Goal: Task Accomplishment & Management: Use online tool/utility

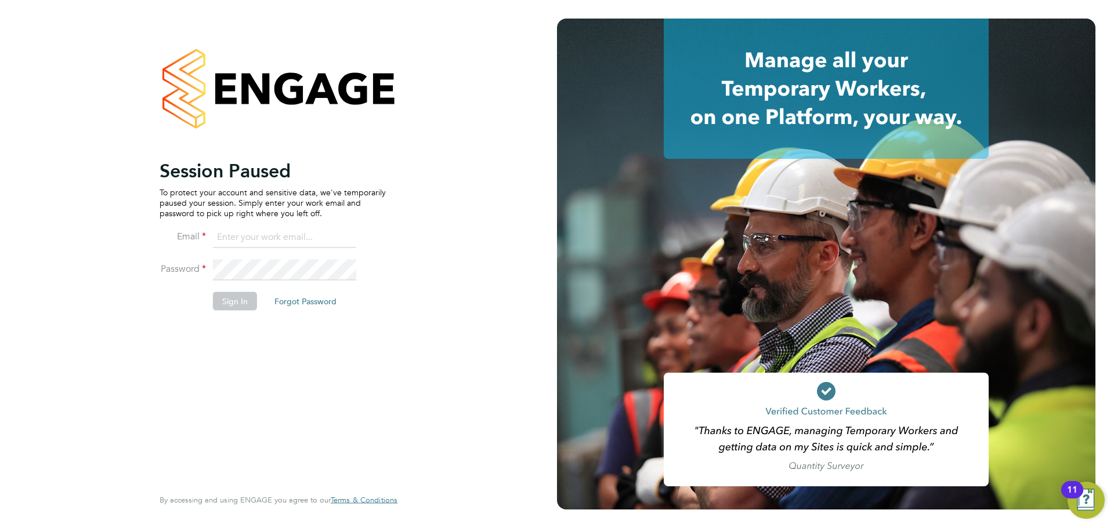
type input "coconnell@skilledcareers.co.uk"
click at [248, 380] on div "Session Paused To protect your account and sensitive data, we've temporarily pa…" at bounding box center [273, 322] width 226 height 327
click at [222, 298] on button "Sign In" at bounding box center [235, 301] width 44 height 19
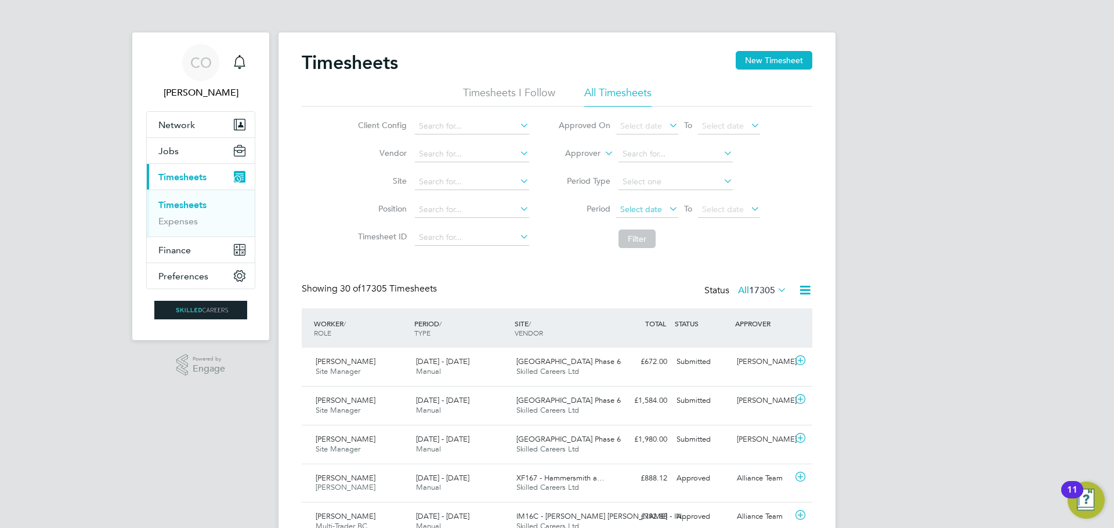
click at [647, 208] on span "Select date" at bounding box center [641, 209] width 42 height 10
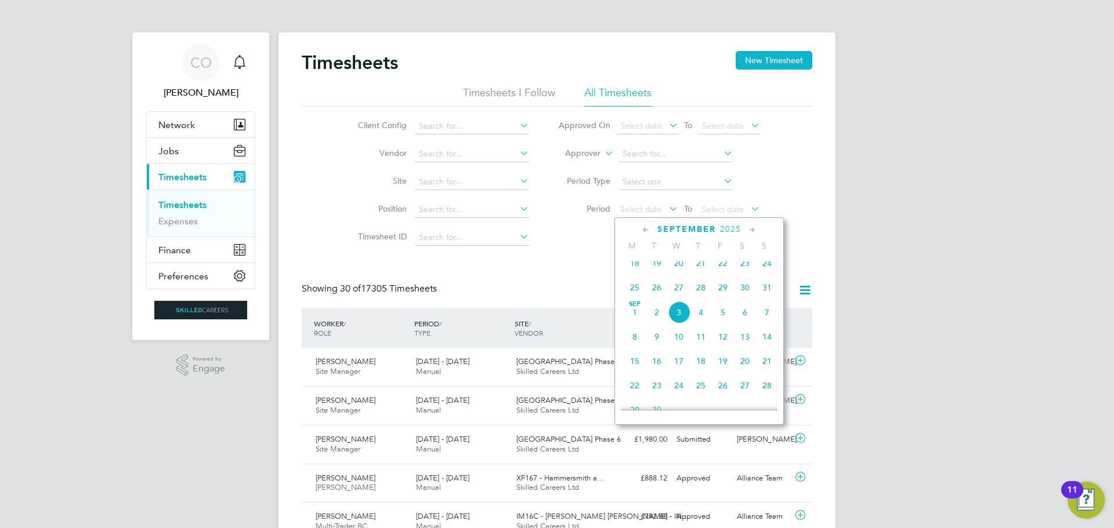
click at [631, 294] on span "25" at bounding box center [635, 288] width 22 height 22
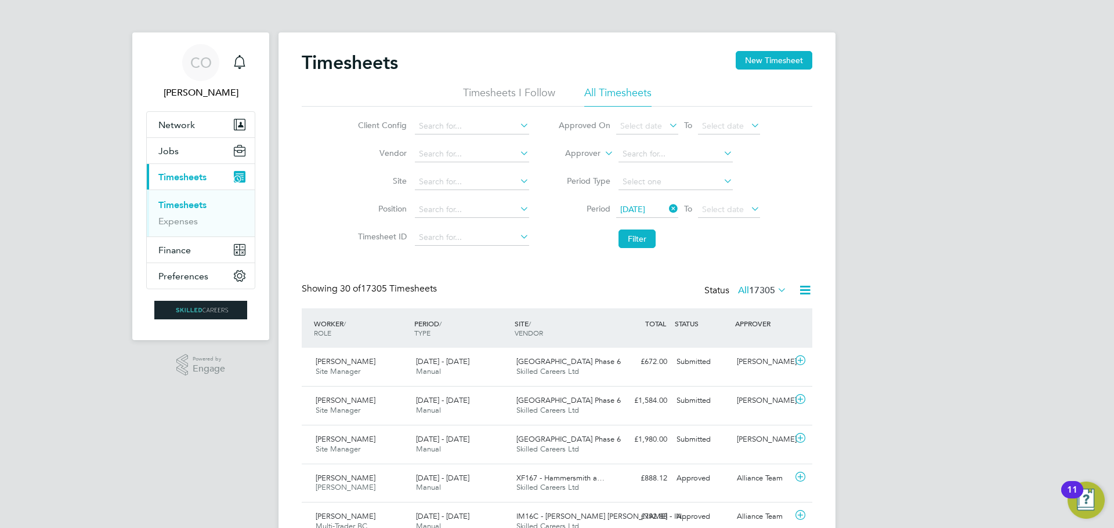
click at [728, 195] on li "Period Type" at bounding box center [659, 182] width 231 height 28
click at [730, 205] on span "Select date" at bounding box center [723, 209] width 42 height 10
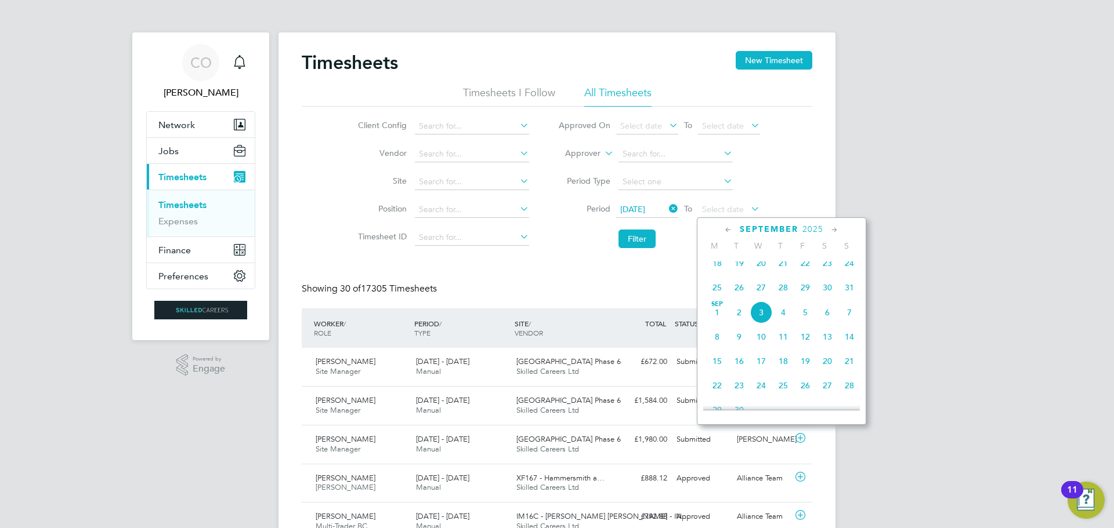
click at [846, 292] on span "31" at bounding box center [849, 288] width 22 height 22
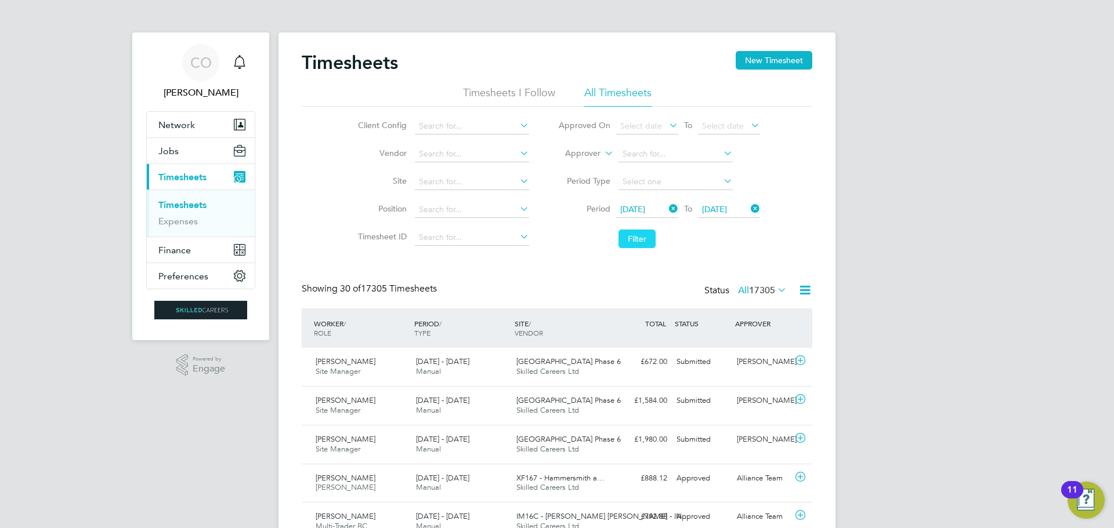
click at [623, 239] on button "Filter" at bounding box center [636, 239] width 37 height 19
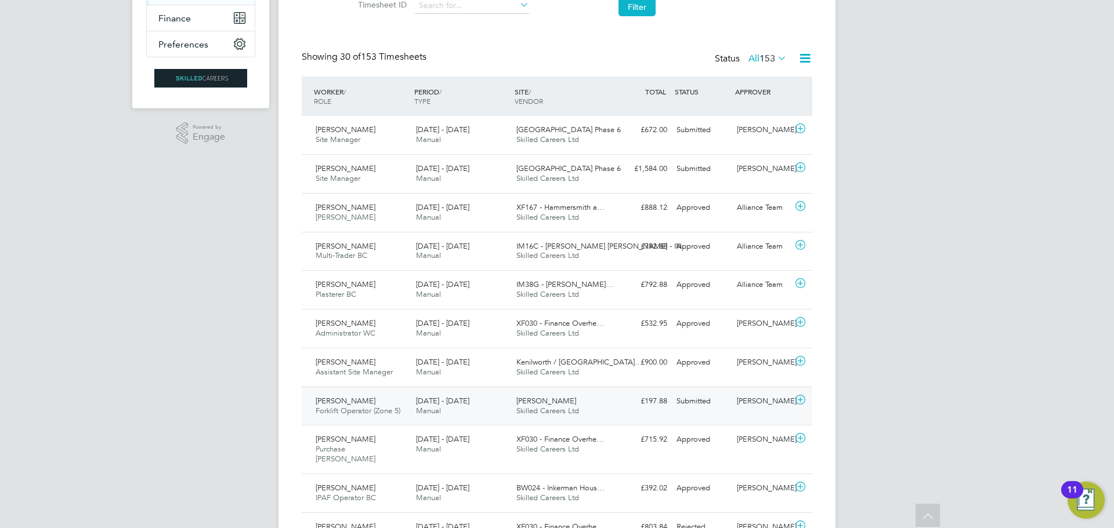
click at [352, 405] on span "[PERSON_NAME]" at bounding box center [346, 401] width 60 height 10
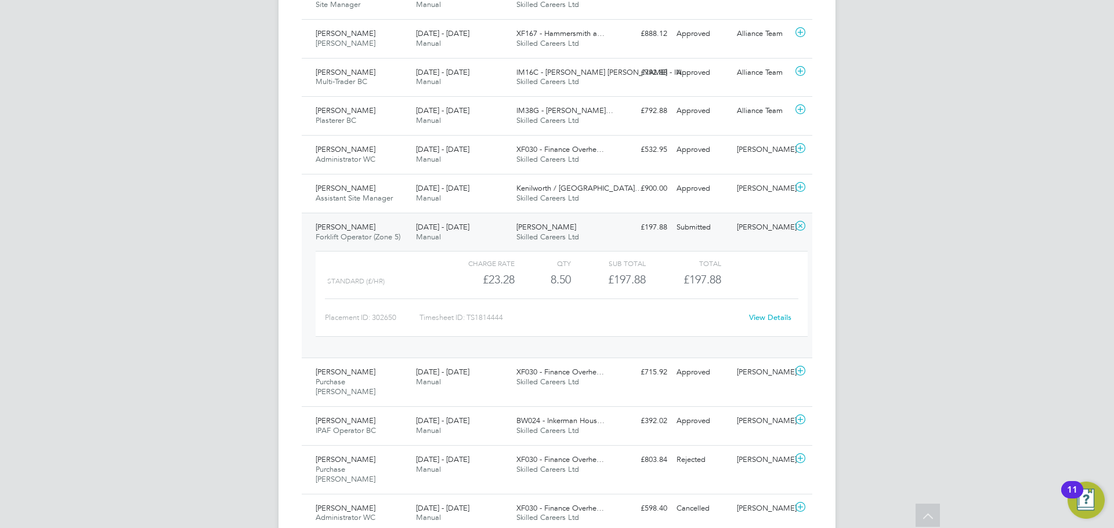
click at [756, 315] on link "View Details" at bounding box center [770, 318] width 42 height 10
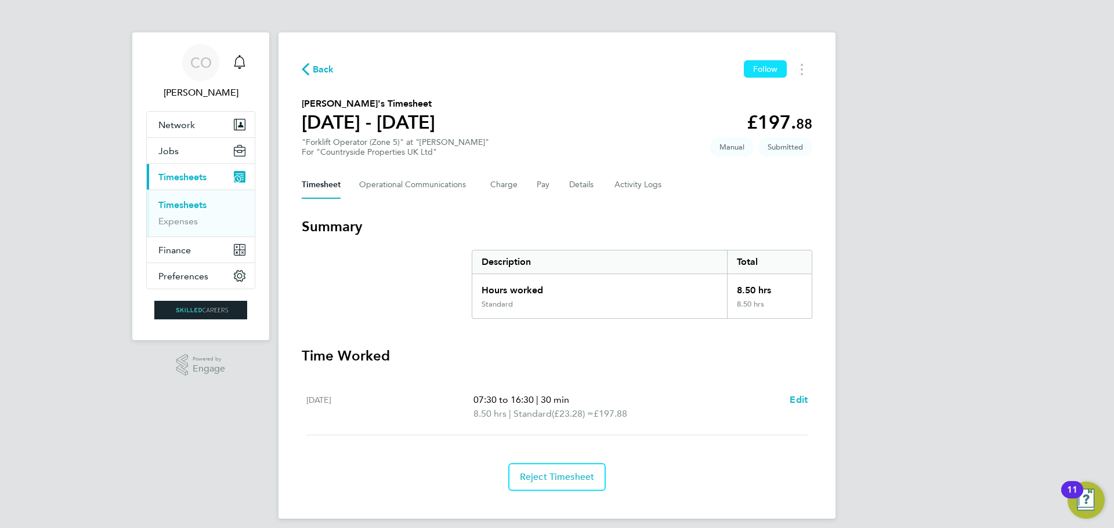
click at [760, 68] on span "Follow" at bounding box center [765, 69] width 24 height 10
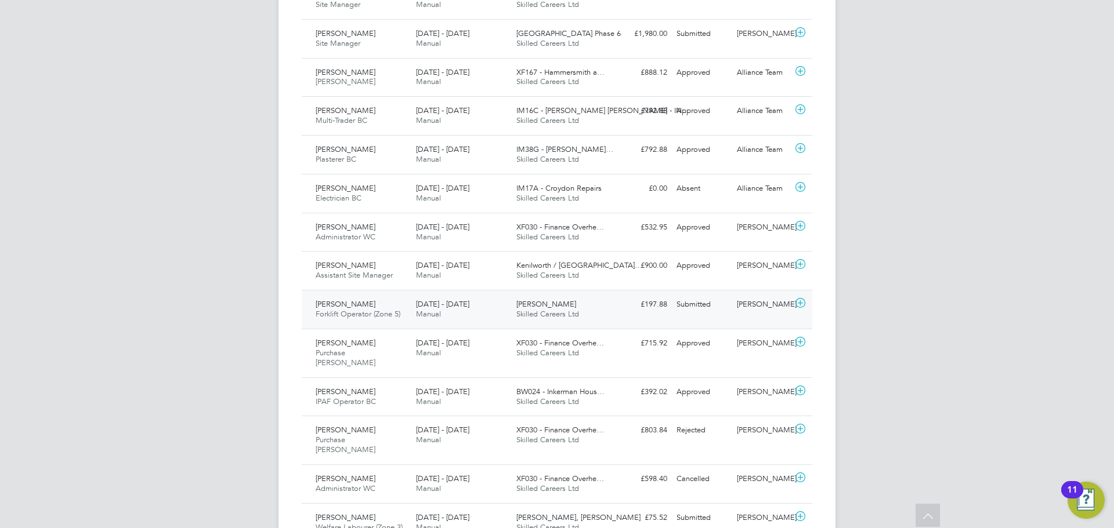
click at [448, 316] on div "[DATE] - [DATE] Manual" at bounding box center [461, 309] width 100 height 29
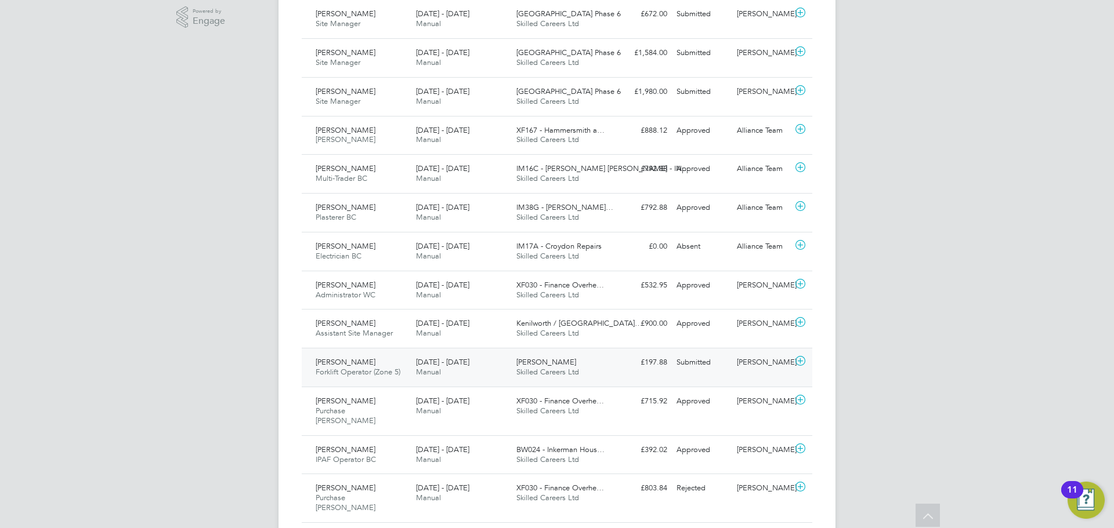
click at [491, 379] on div "25 - 31 Aug 2025 Manual" at bounding box center [461, 367] width 100 height 29
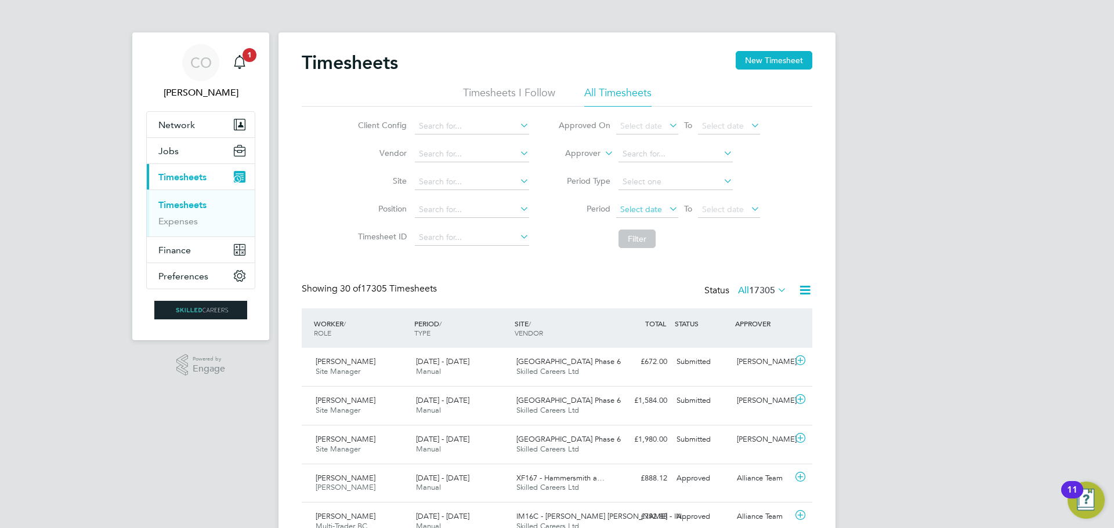
click at [649, 211] on span "Select date" at bounding box center [641, 209] width 42 height 10
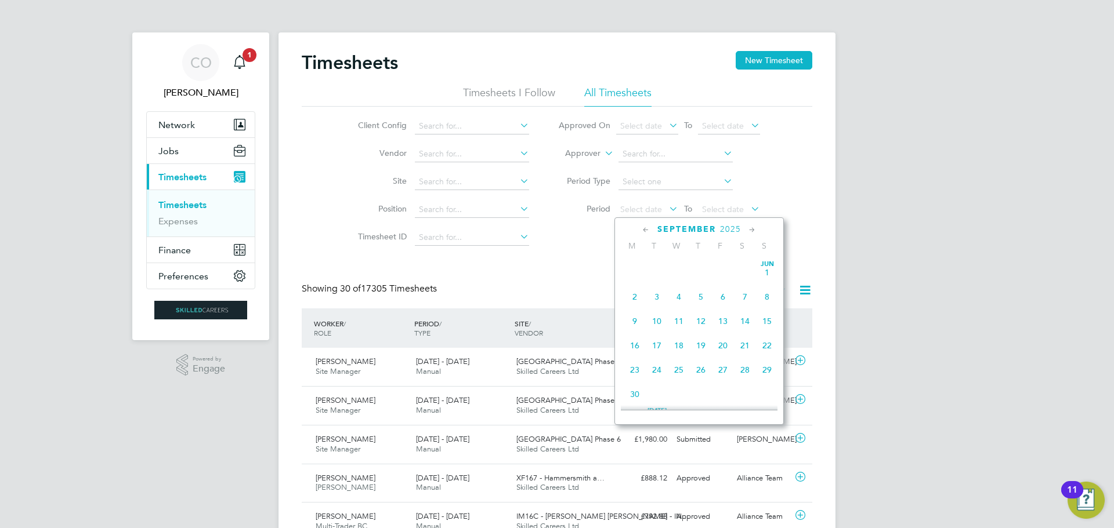
scroll to position [352, 0]
click at [633, 295] on span "25" at bounding box center [635, 288] width 22 height 22
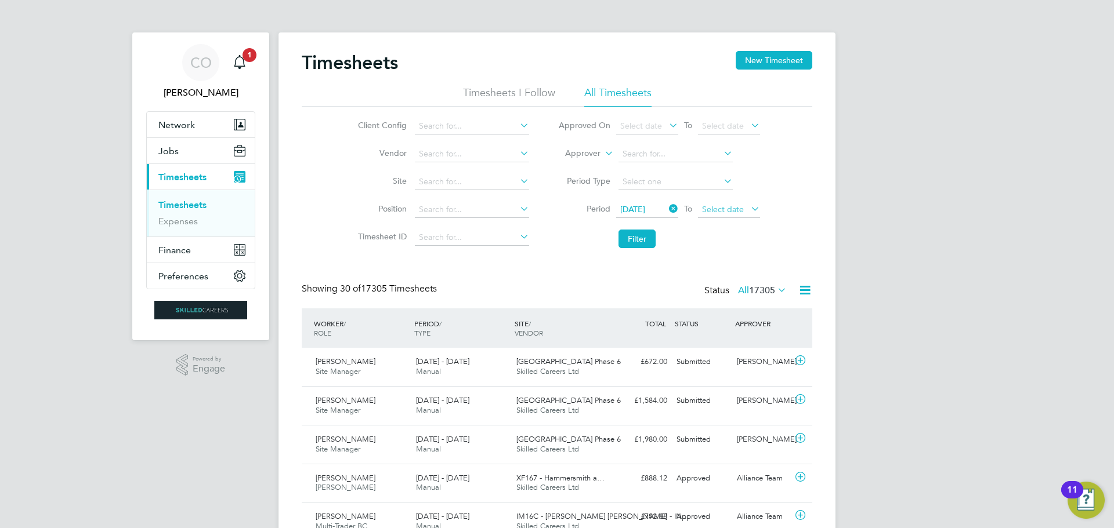
click at [719, 211] on span "Select date" at bounding box center [723, 209] width 42 height 10
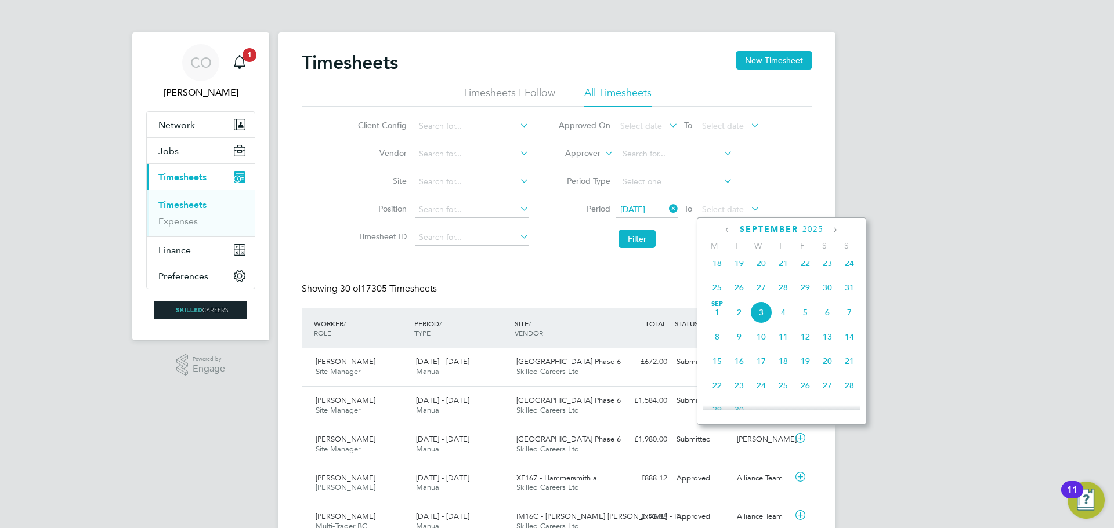
click at [853, 294] on span "31" at bounding box center [849, 288] width 22 height 22
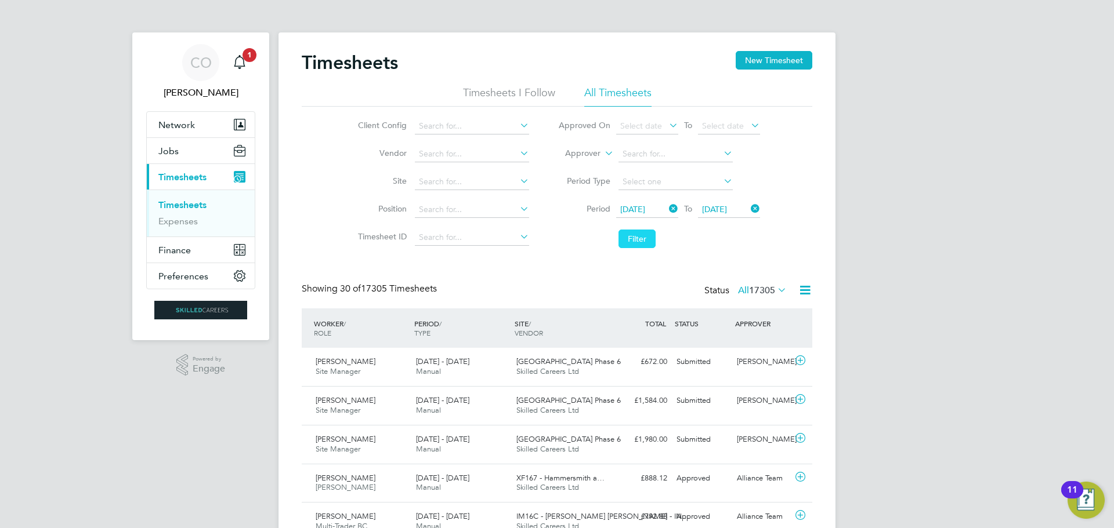
click at [628, 236] on button "Filter" at bounding box center [636, 239] width 37 height 19
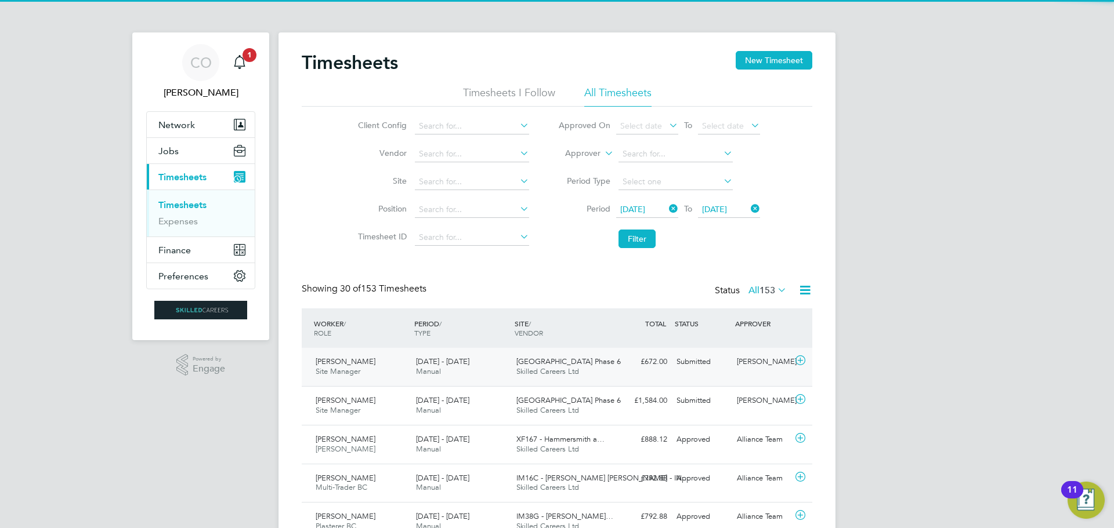
scroll to position [30, 101]
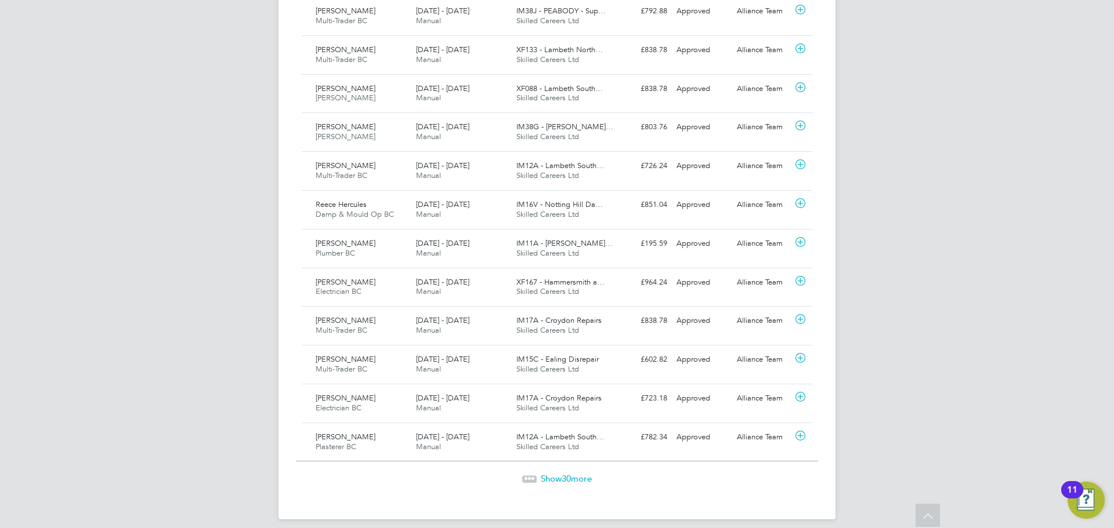
click at [564, 473] on span "30" at bounding box center [566, 478] width 9 height 11
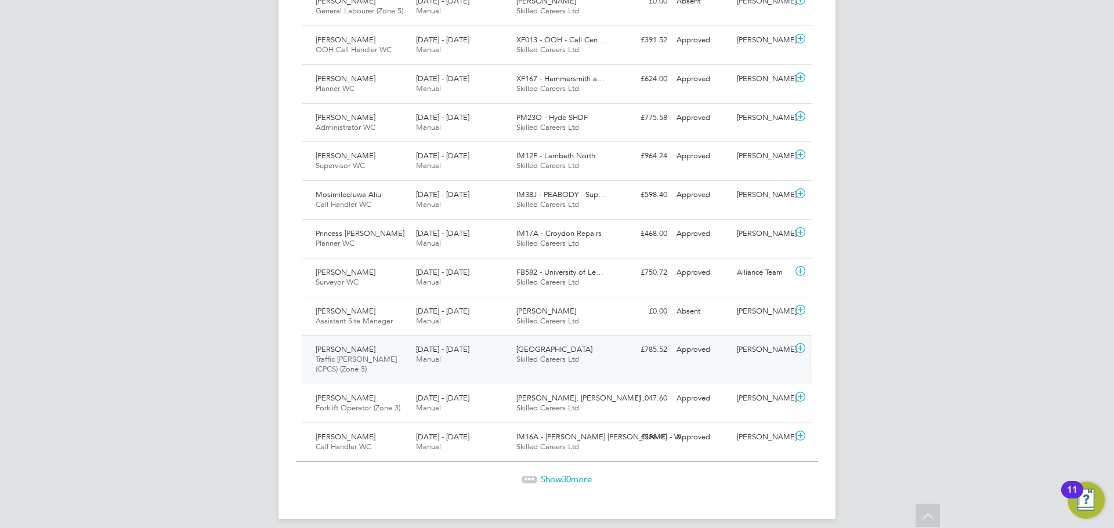
click at [363, 345] on div "Jason Henry Traffic Marshall (CPCS) (Zone 5) 25 - 31 Aug 2025" at bounding box center [361, 360] width 100 height 39
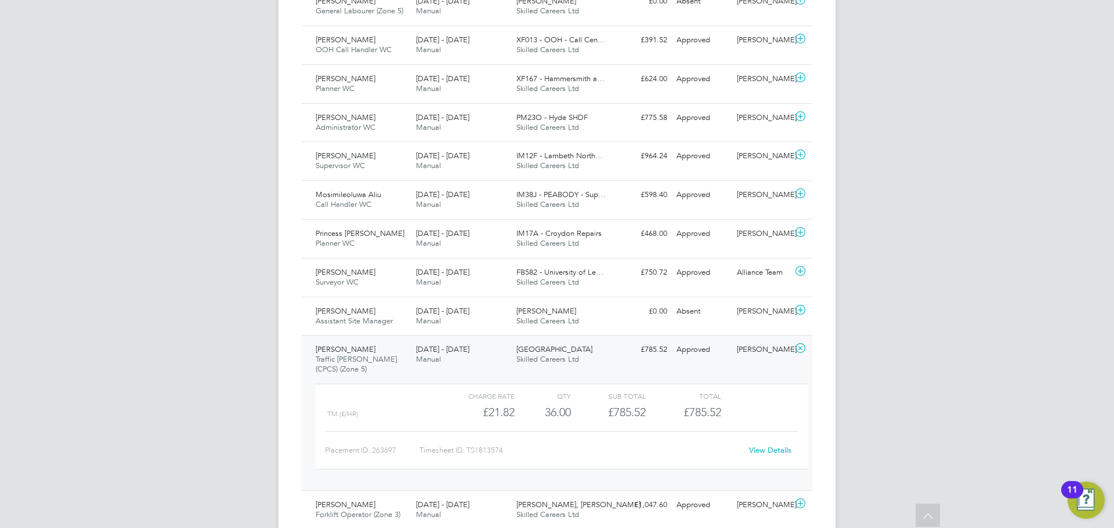
click at [766, 446] on link "View Details" at bounding box center [770, 451] width 42 height 10
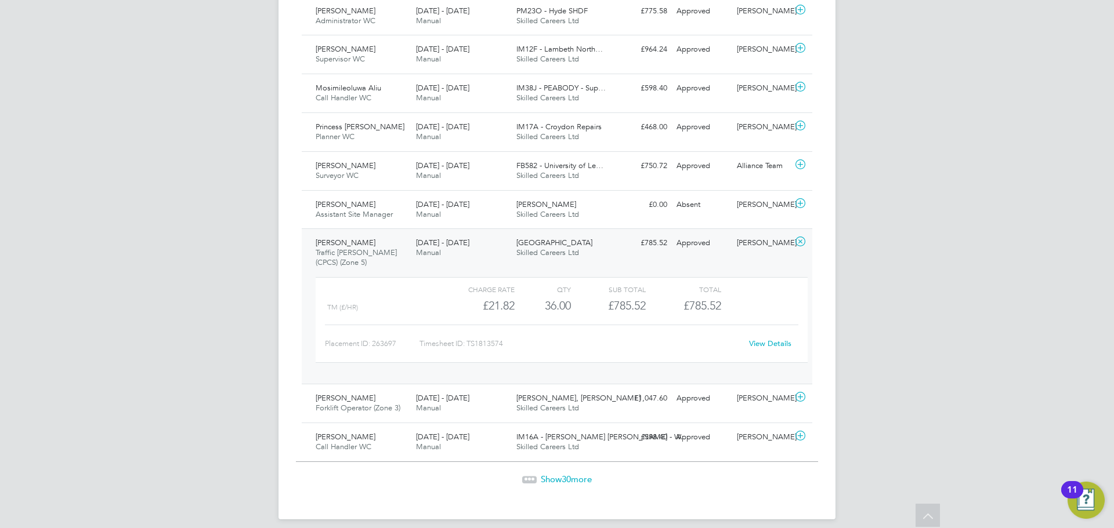
click at [563, 474] on span "30" at bounding box center [566, 479] width 9 height 11
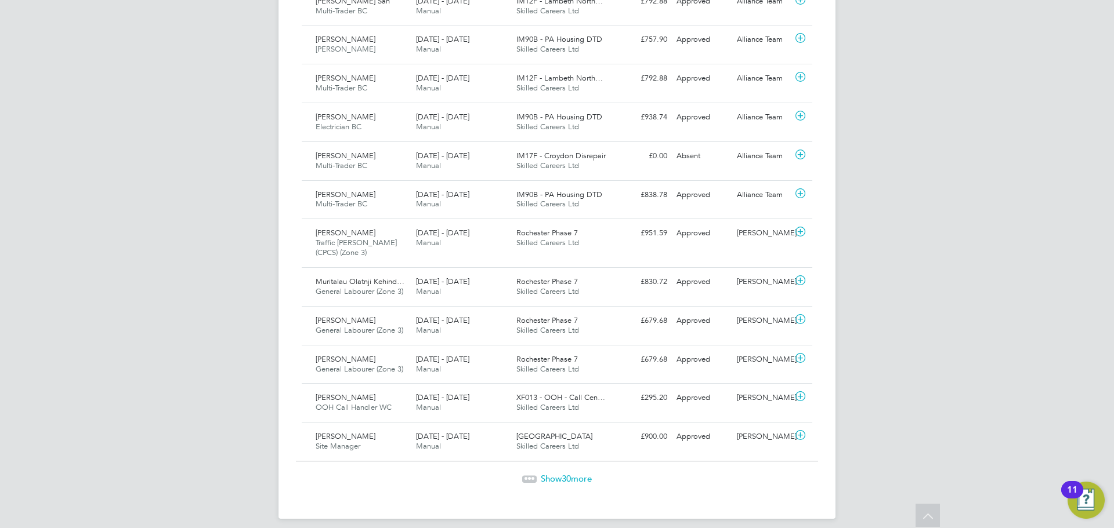
click at [557, 473] on span "Show 30 more" at bounding box center [566, 478] width 51 height 11
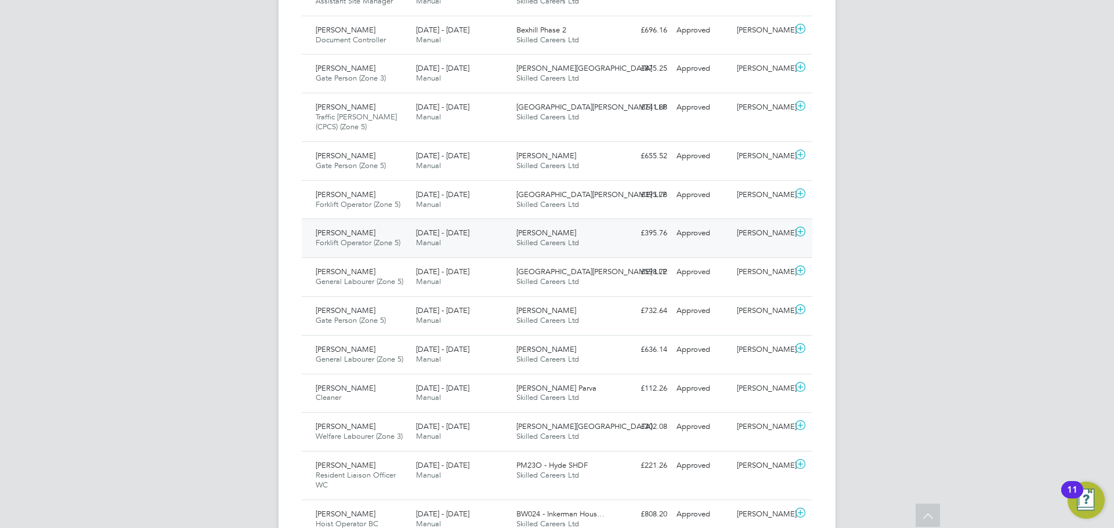
click at [365, 238] on span "Forklift Operator (Zone 5)" at bounding box center [358, 243] width 85 height 10
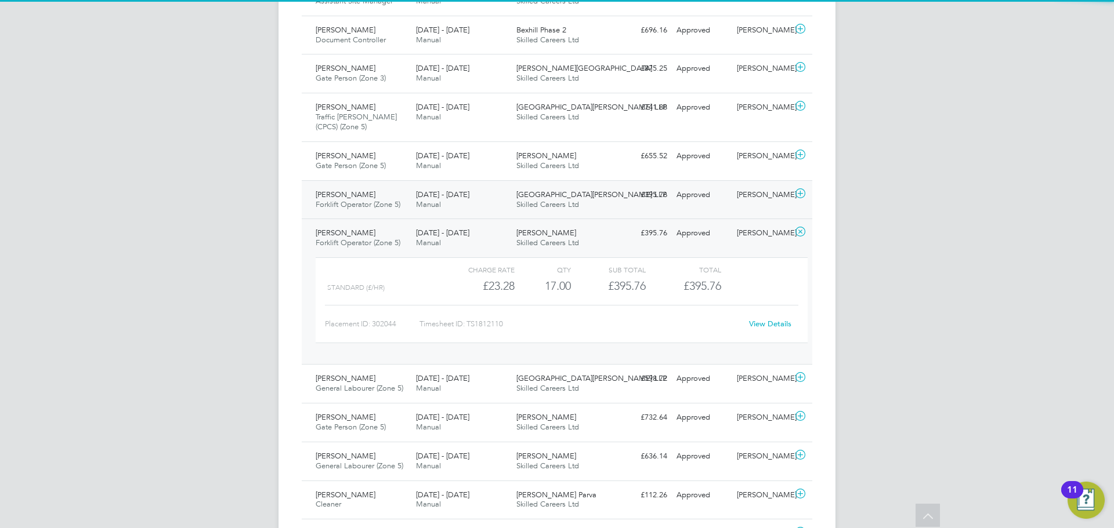
click at [355, 186] on div "Lukasz Wadowski Forklift Operator (Zone 5) 25 - 31 Aug 2025" at bounding box center [361, 200] width 100 height 29
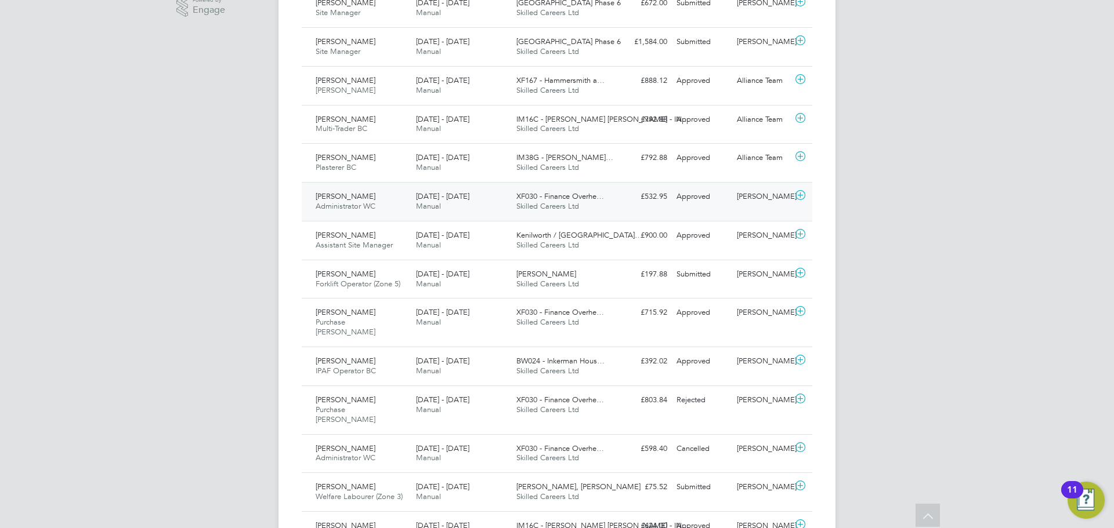
scroll to position [360, 0]
click at [336, 272] on span "[PERSON_NAME]" at bounding box center [346, 274] width 60 height 10
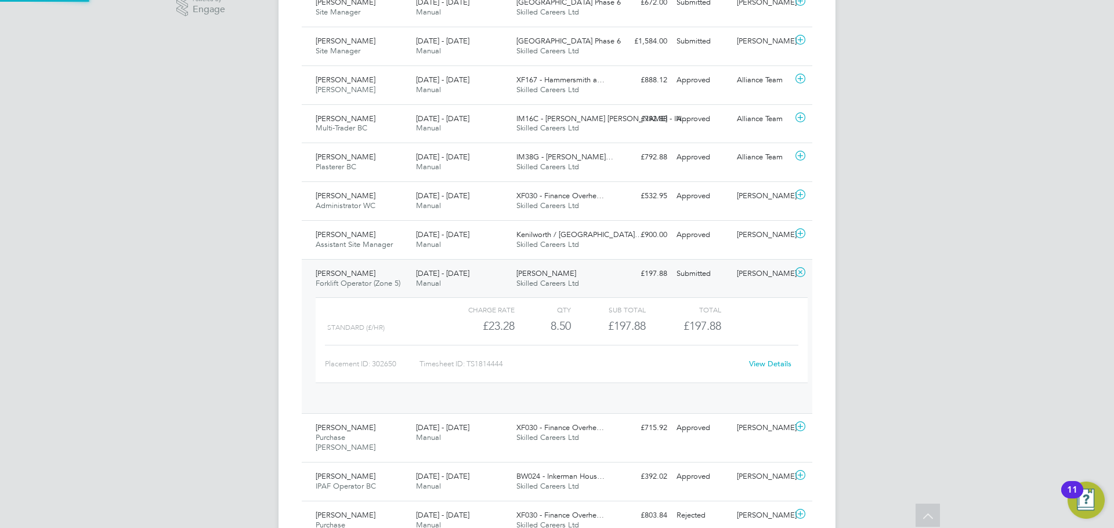
scroll to position [20, 113]
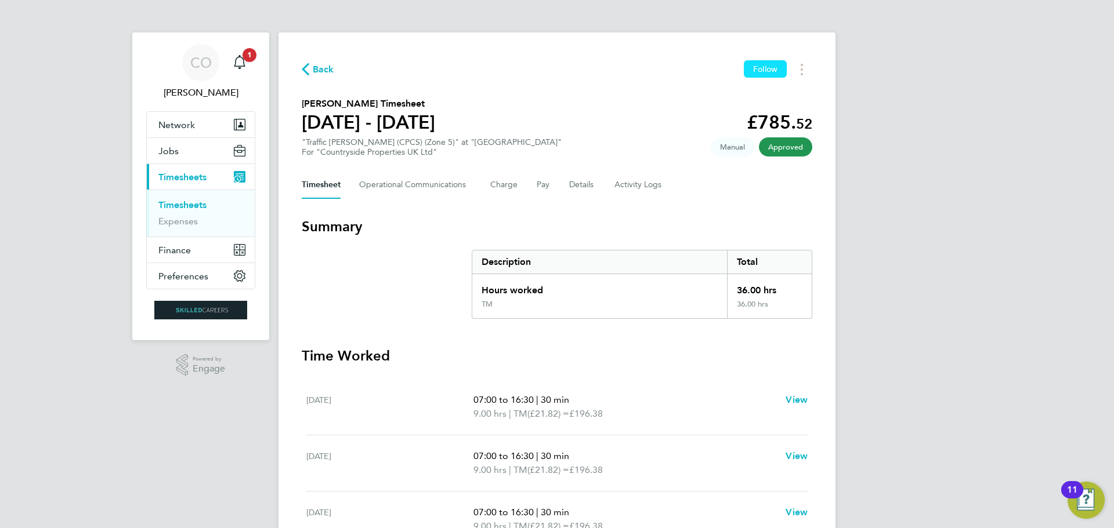
click at [753, 71] on span "Follow" at bounding box center [765, 69] width 24 height 10
click at [188, 181] on span "Timesheets" at bounding box center [182, 177] width 48 height 11
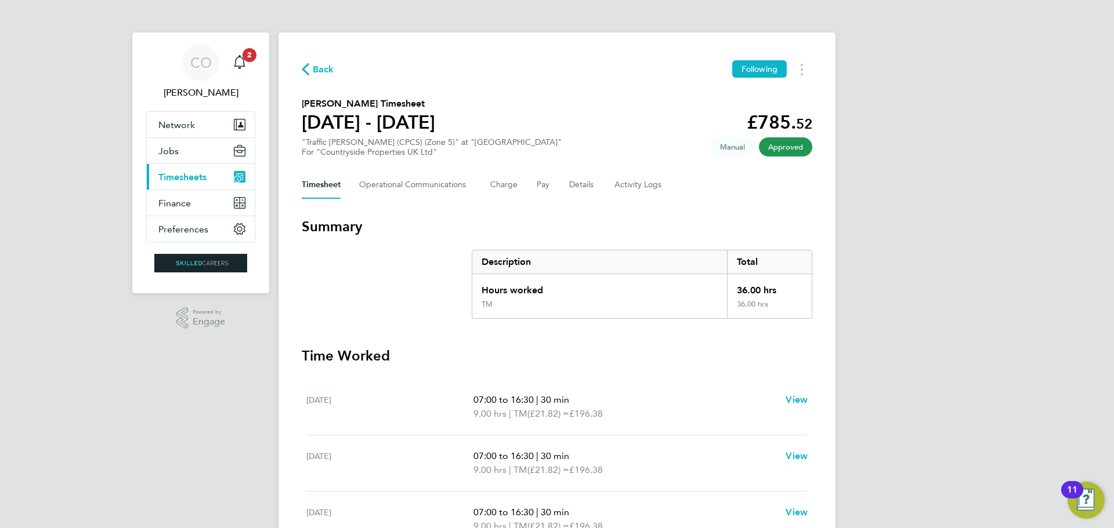
click at [168, 179] on span "Timesheets" at bounding box center [182, 177] width 48 height 11
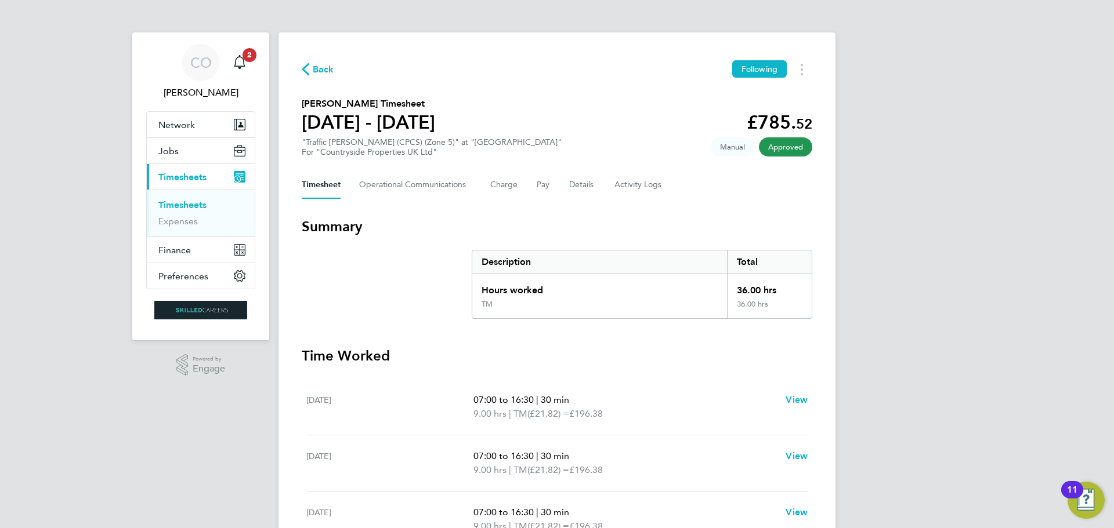
drag, startPoint x: 179, startPoint y: 198, endPoint x: 179, endPoint y: 207, distance: 8.1
click at [179, 200] on ul "Timesheets Expenses" at bounding box center [201, 213] width 108 height 47
click at [179, 207] on link "Timesheets" at bounding box center [182, 205] width 48 height 11
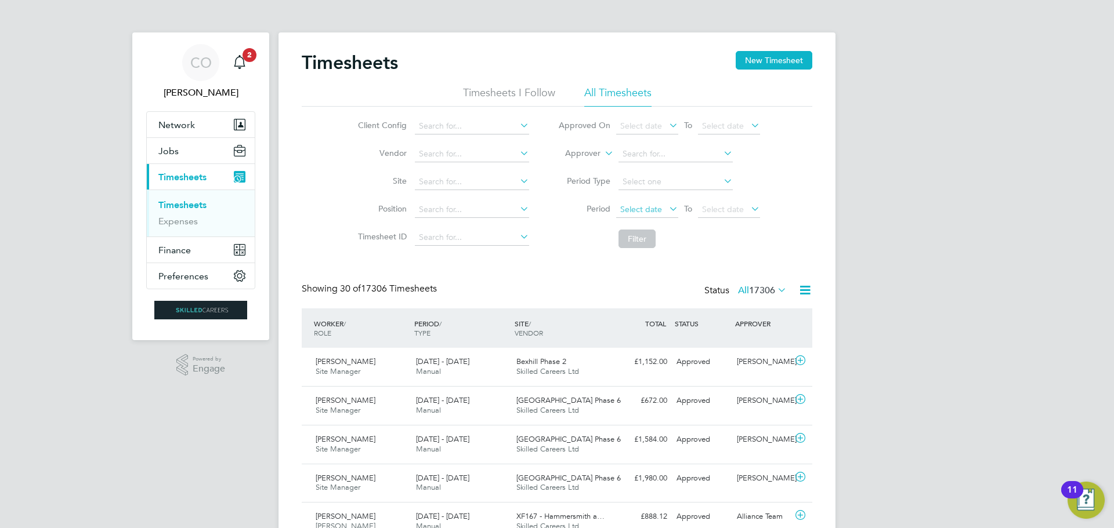
click at [638, 210] on span "Select date" at bounding box center [641, 209] width 42 height 10
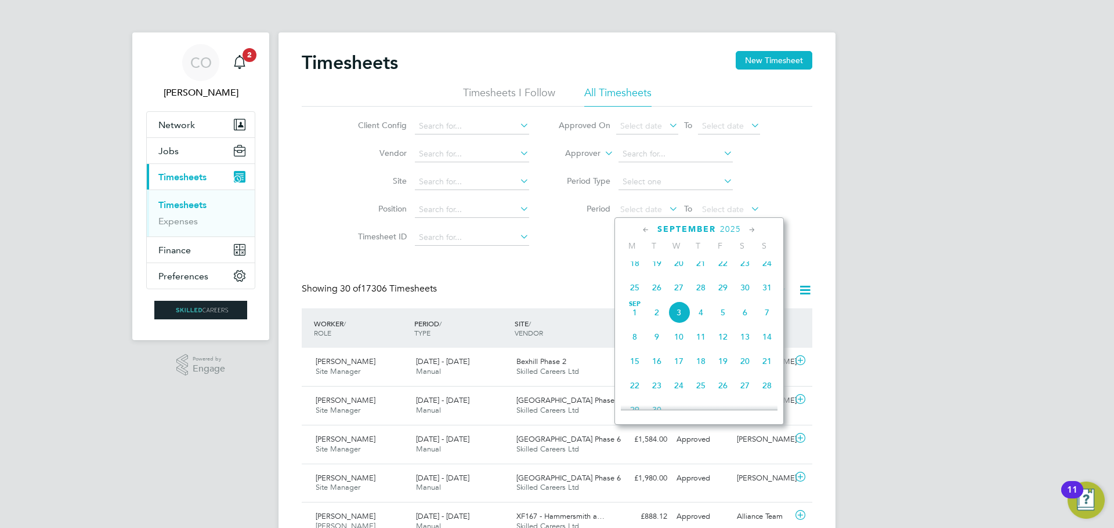
click at [633, 288] on span "25" at bounding box center [635, 288] width 22 height 22
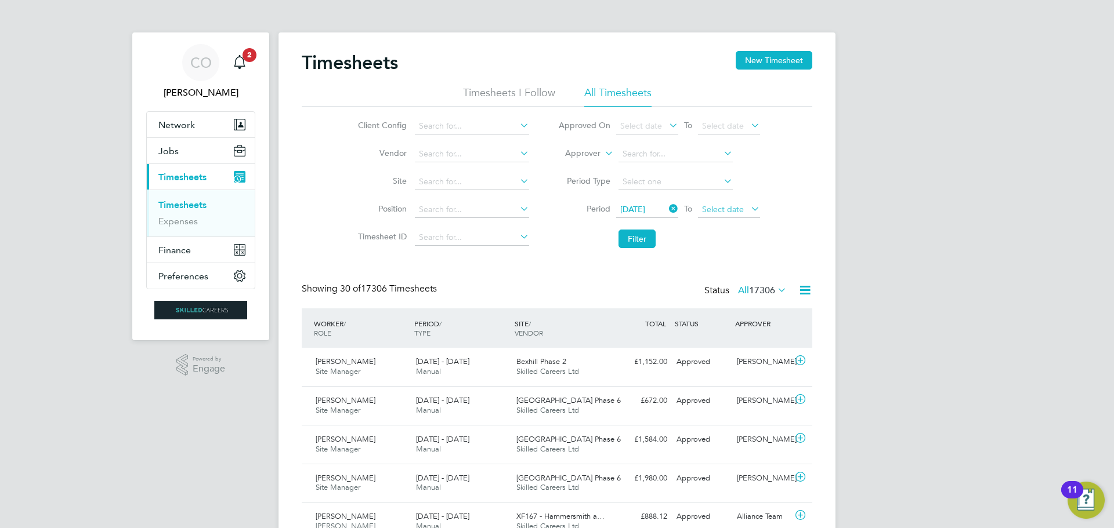
click at [726, 211] on span "Select date" at bounding box center [723, 209] width 42 height 10
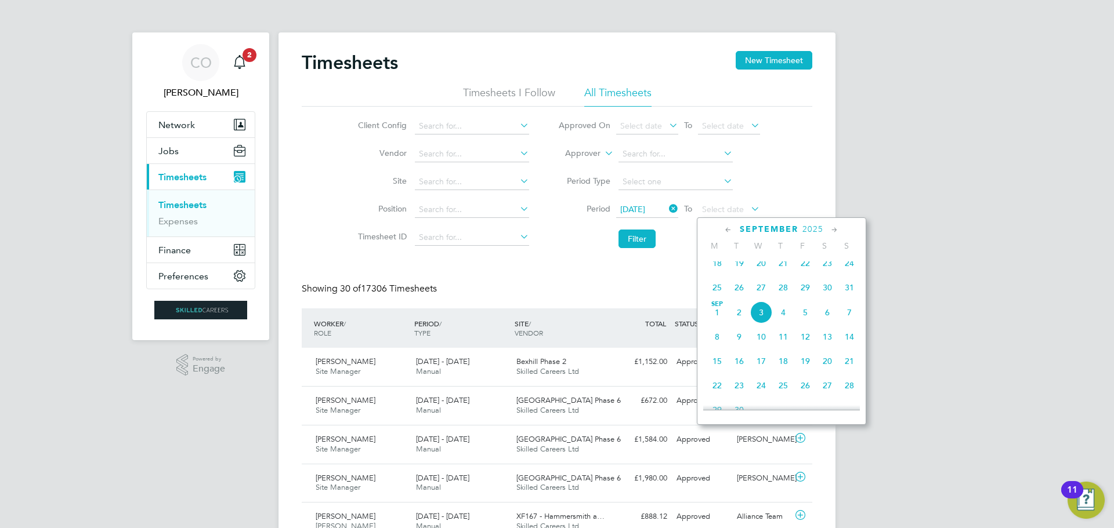
click at [849, 291] on span "31" at bounding box center [849, 288] width 22 height 22
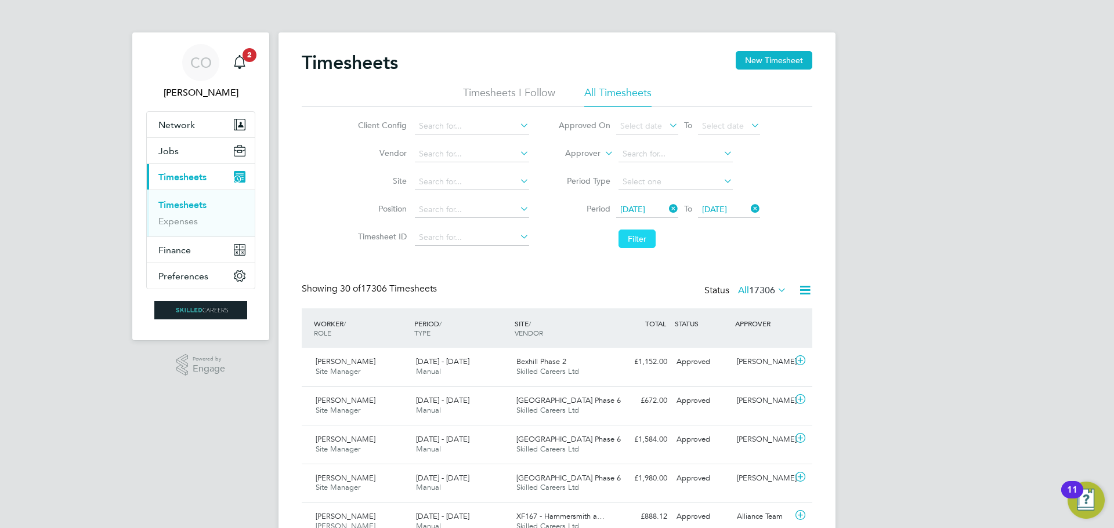
click at [640, 237] on button "Filter" at bounding box center [636, 239] width 37 height 19
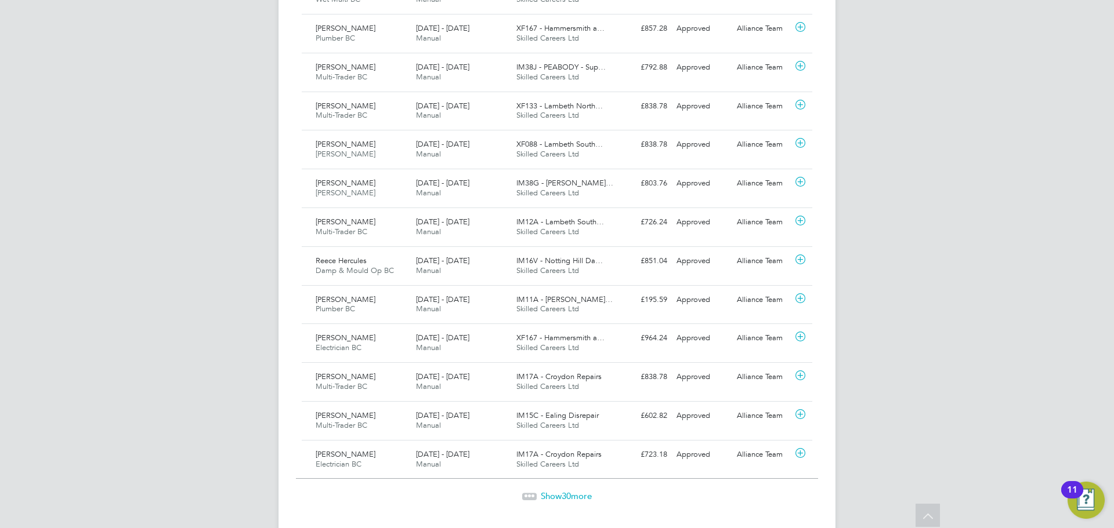
scroll to position [1068, 0]
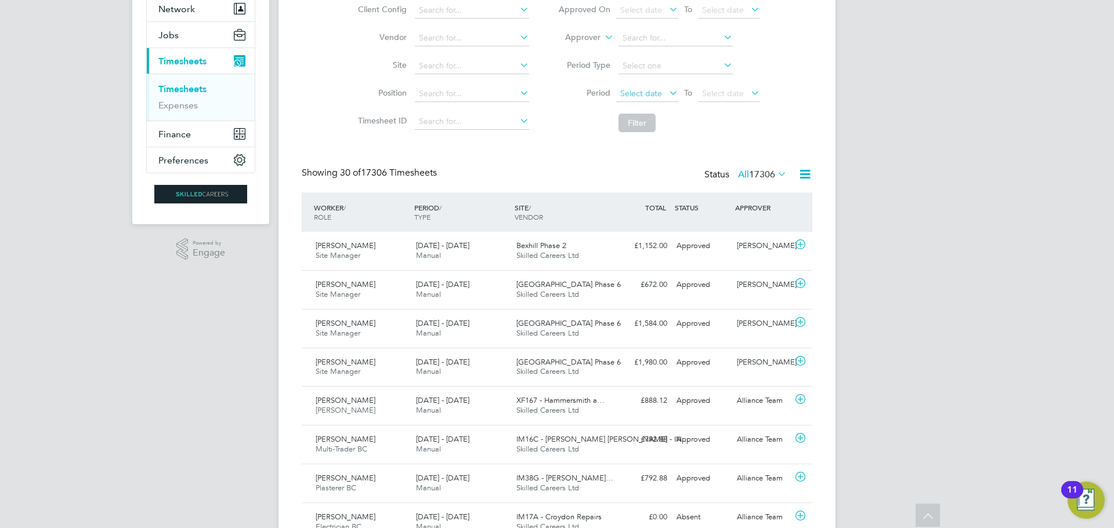
click at [653, 90] on span "Select date" at bounding box center [641, 93] width 42 height 10
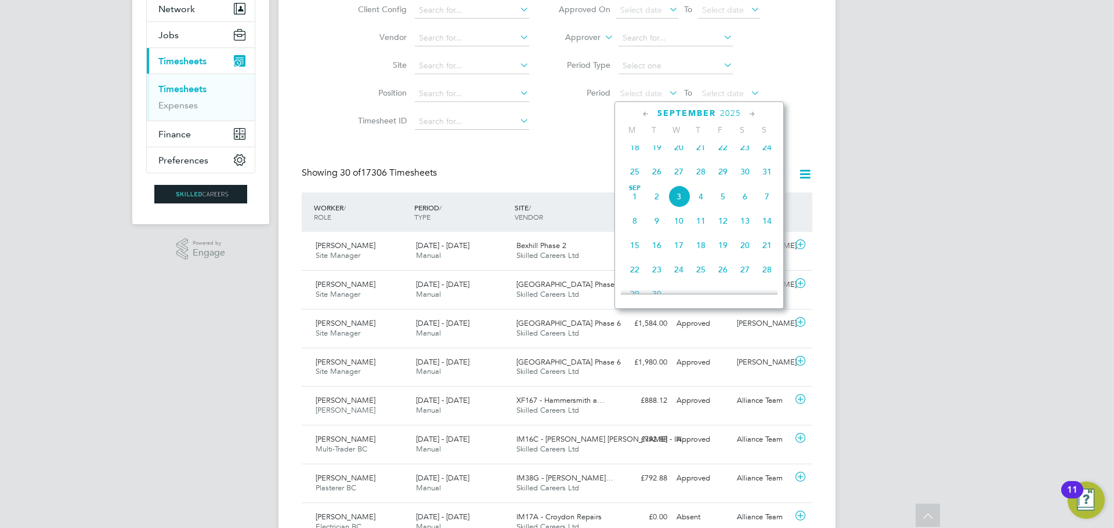
click at [629, 178] on span "25" at bounding box center [635, 172] width 22 height 22
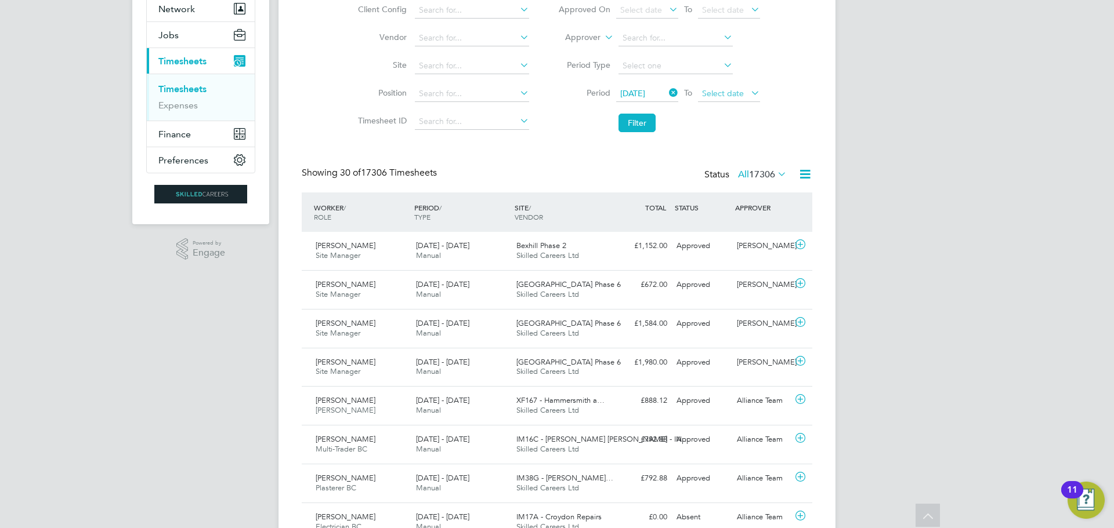
click at [718, 94] on span "Select date" at bounding box center [723, 93] width 42 height 10
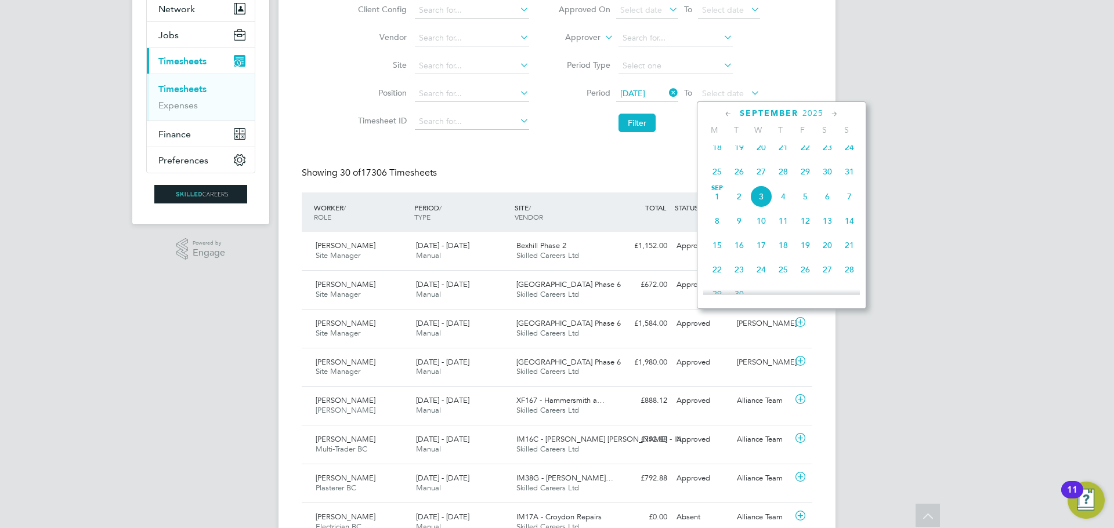
click at [846, 182] on span "31" at bounding box center [849, 172] width 22 height 22
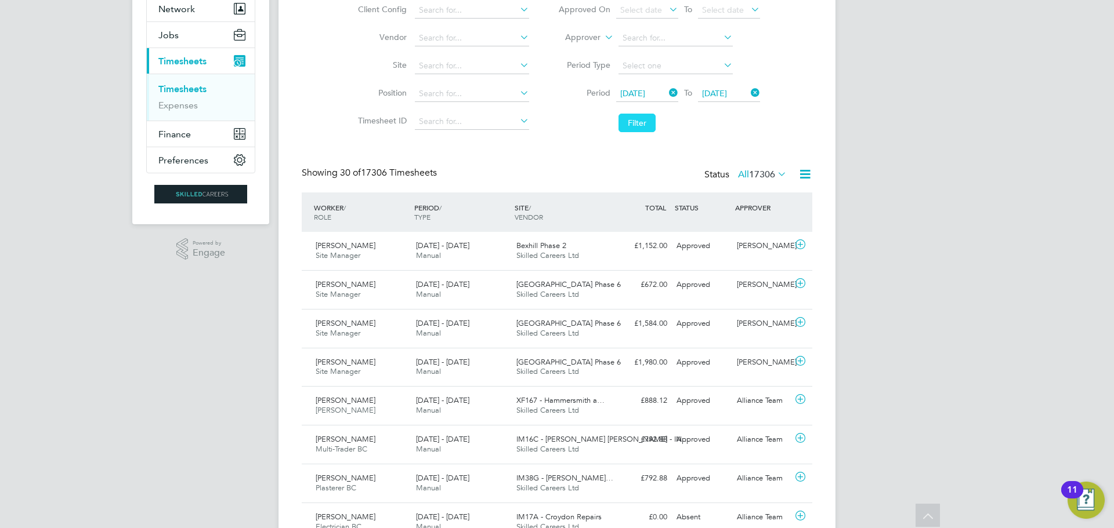
click at [635, 121] on button "Filter" at bounding box center [636, 123] width 37 height 19
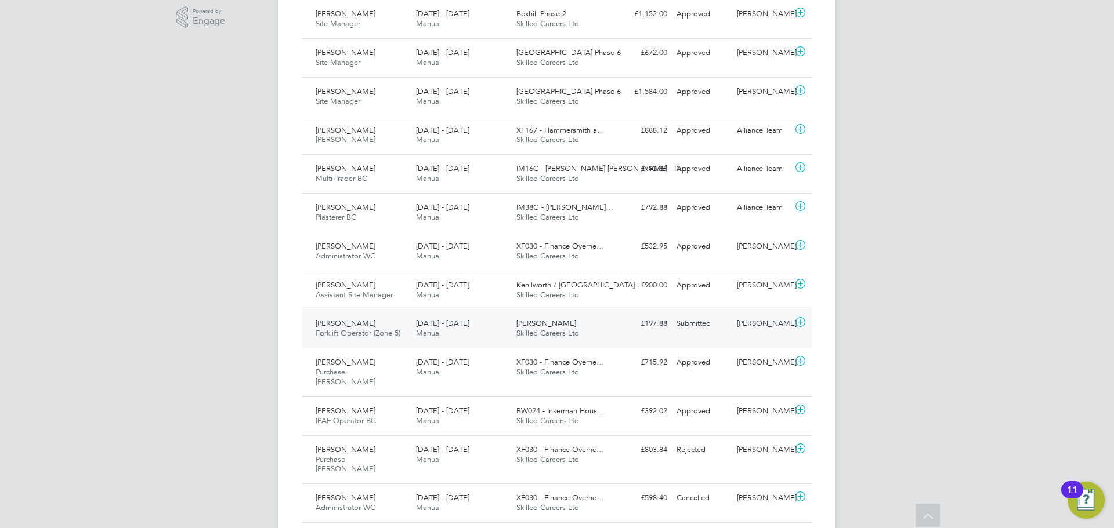
click at [343, 330] on span "Forklift Operator (Zone 5)" at bounding box center [358, 333] width 85 height 10
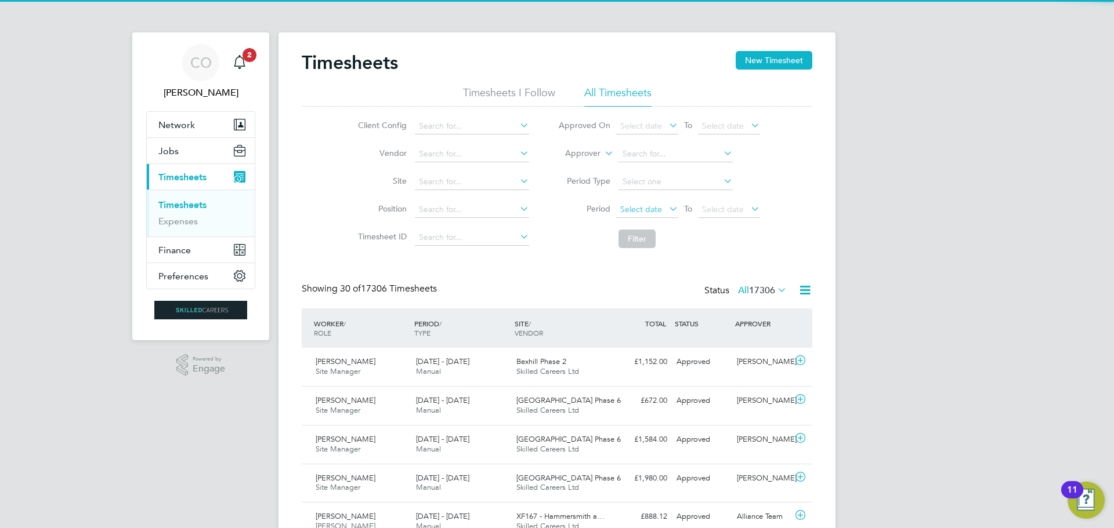
click at [633, 212] on span "Select date" at bounding box center [641, 209] width 42 height 10
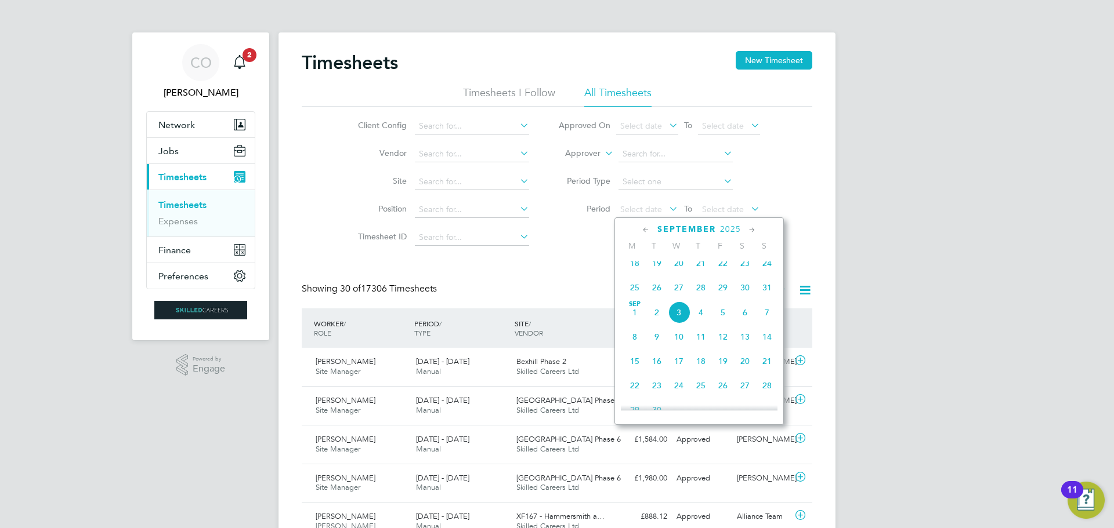
click at [634, 299] on span "25" at bounding box center [635, 288] width 22 height 22
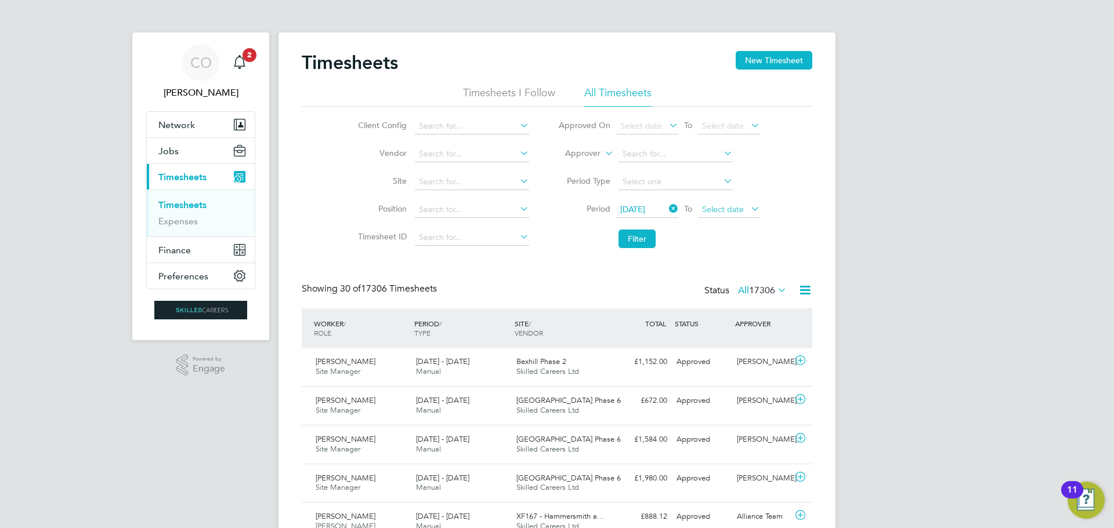
click at [708, 207] on span "Select date" at bounding box center [723, 209] width 42 height 10
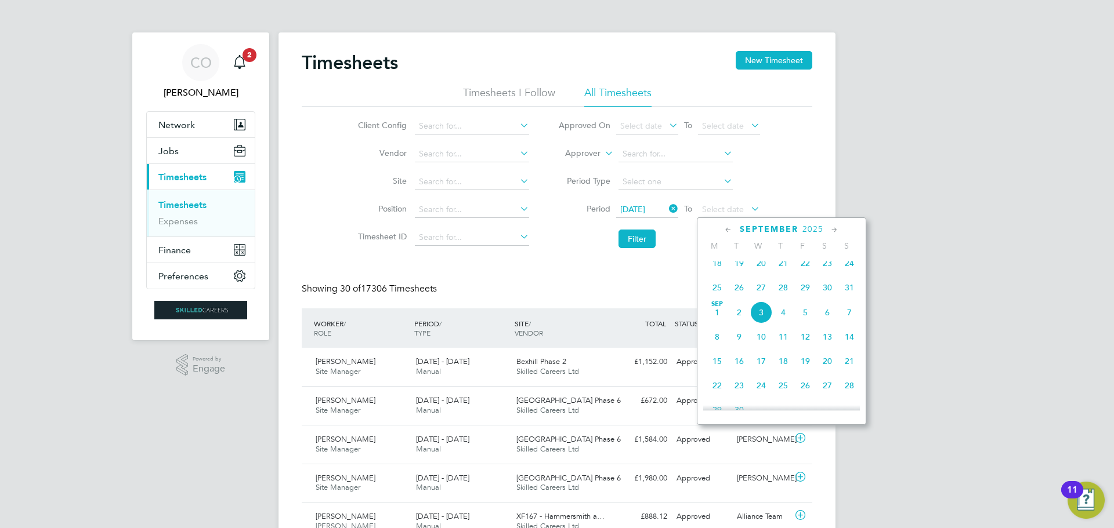
click at [853, 292] on span "31" at bounding box center [849, 288] width 22 height 22
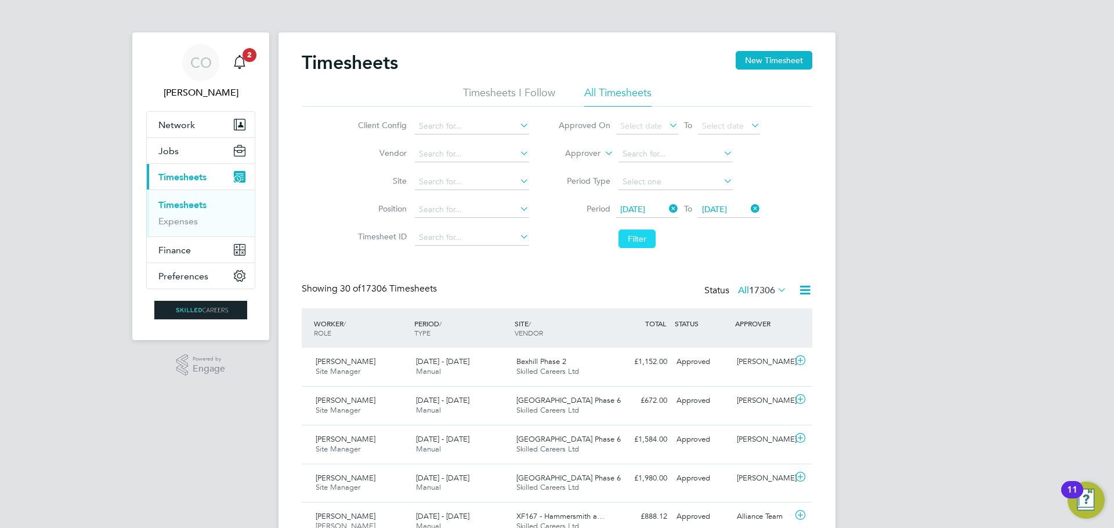
click at [635, 239] on button "Filter" at bounding box center [636, 239] width 37 height 19
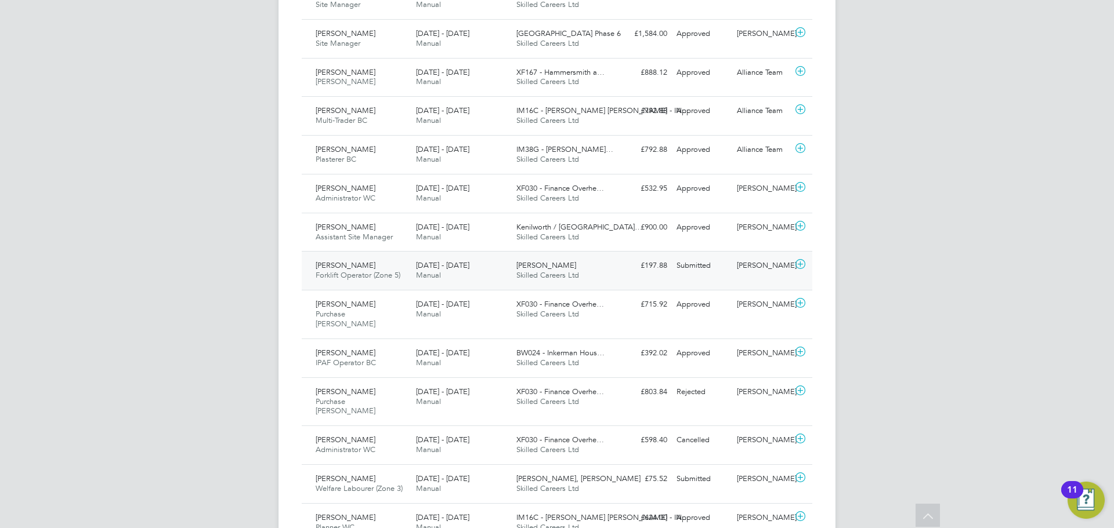
click at [365, 257] on div "[PERSON_NAME] Orange Forklift Operator (Zone 5) [DATE] - [DATE]" at bounding box center [361, 270] width 100 height 29
